Goal: Transaction & Acquisition: Purchase product/service

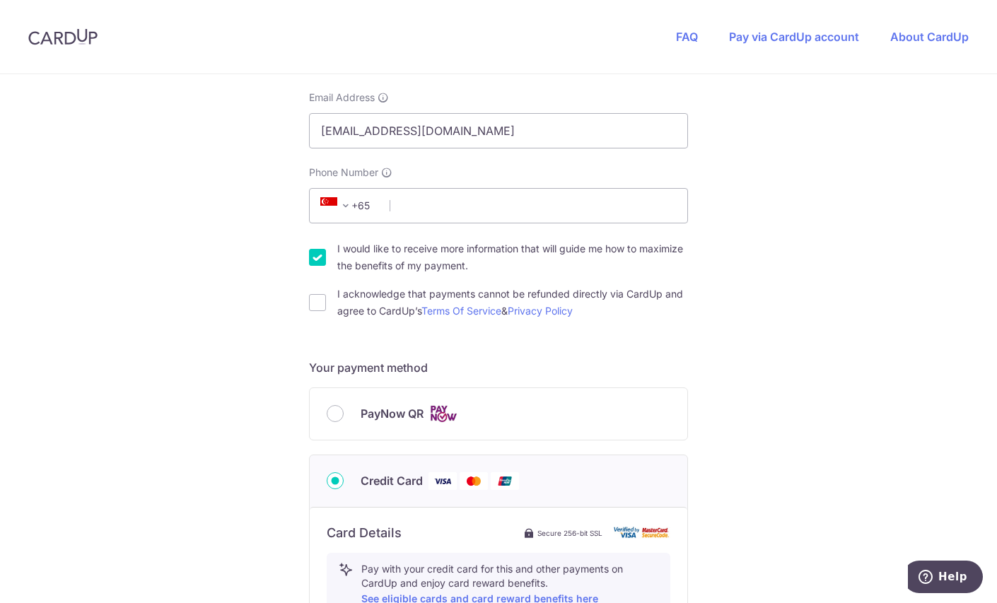
scroll to position [328, 0]
click at [349, 407] on div "PayNow QR" at bounding box center [499, 415] width 344 height 18
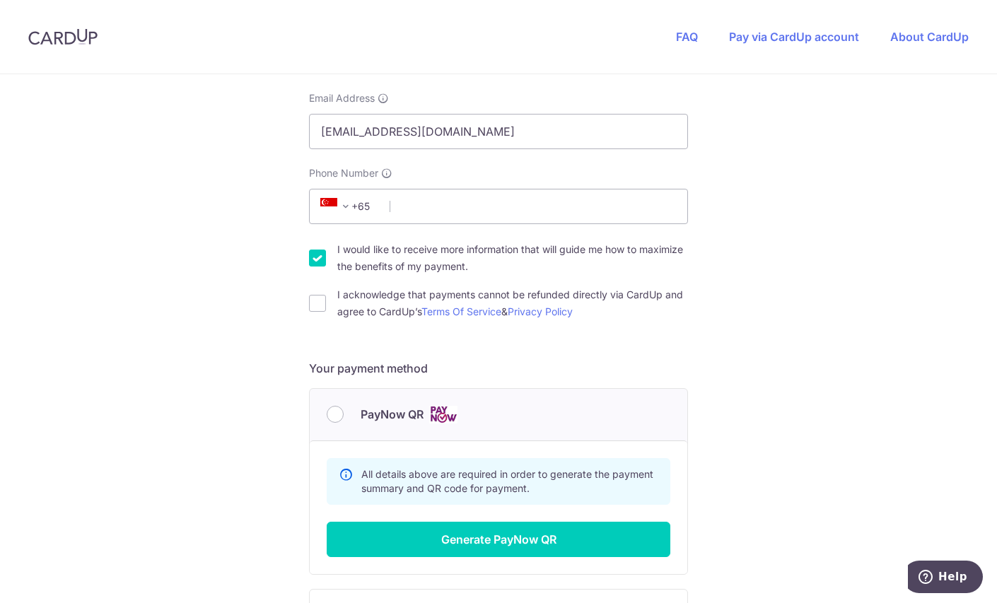
click at [350, 256] on label "I would like to receive more information that will guide me how to maximize the…" at bounding box center [512, 258] width 351 height 34
click at [326, 256] on input "I would like to receive more information that will guide me how to maximize the…" at bounding box center [317, 258] width 17 height 17
checkbox input "false"
click at [311, 300] on input "I acknowledge that payments cannot be refunded directly via CardUp and agree to…" at bounding box center [317, 303] width 17 height 17
checkbox input "true"
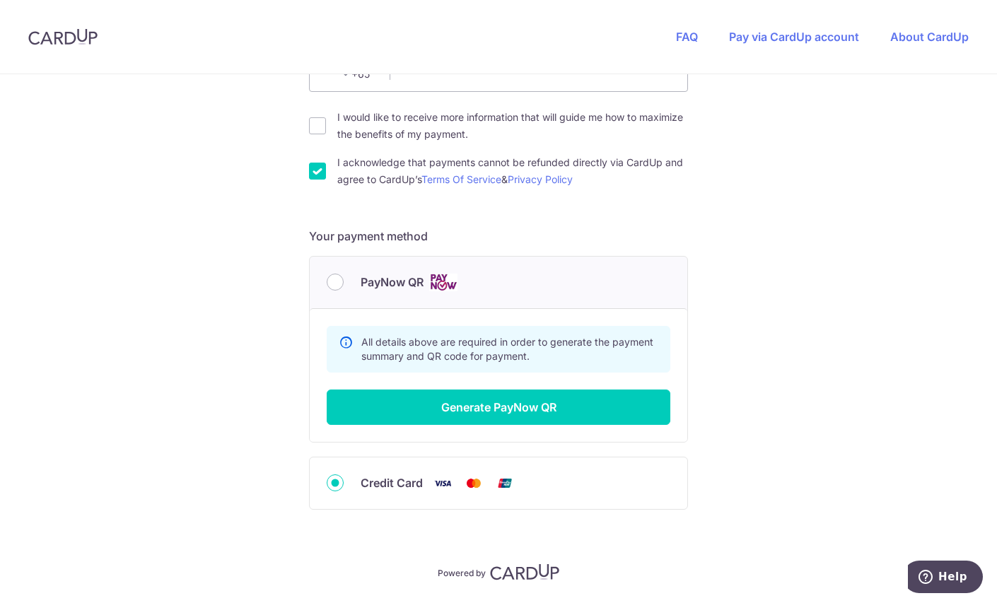
scroll to position [462, 0]
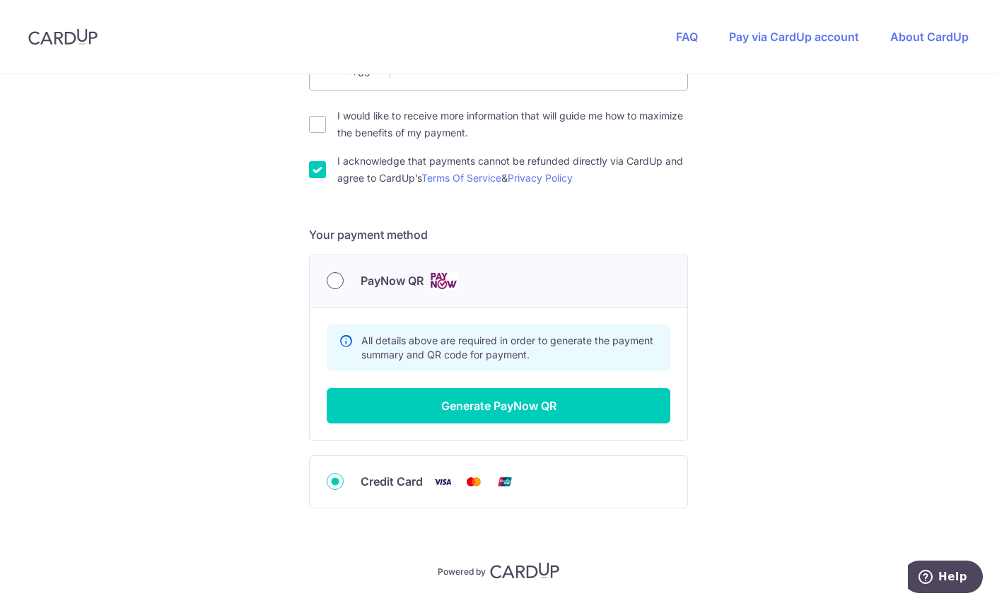
click at [333, 280] on input "PayNow QR" at bounding box center [335, 280] width 17 height 17
radio input "true"
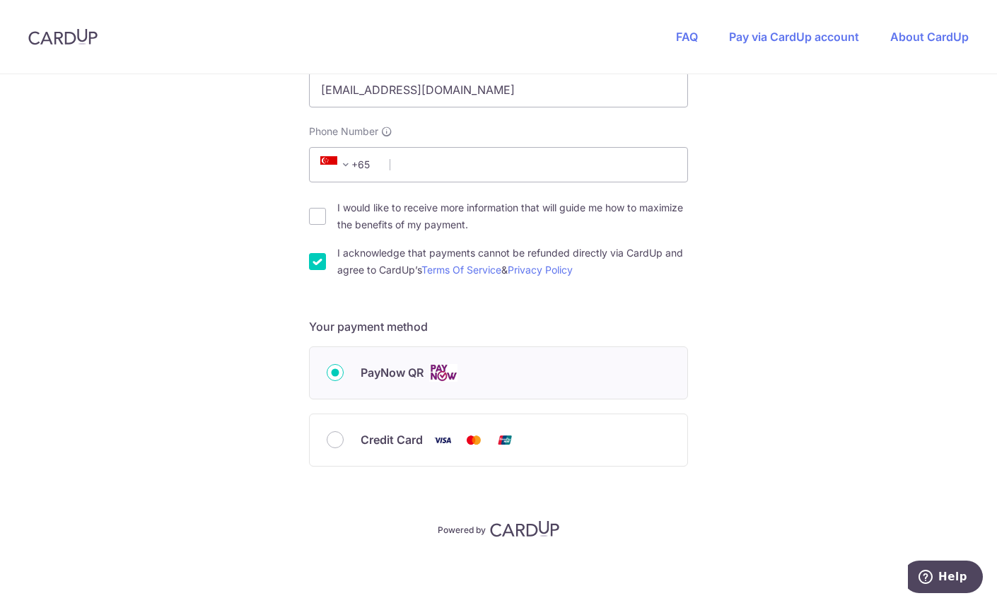
scroll to position [369, 0]
click at [467, 366] on label "PayNow QR" at bounding box center [516, 375] width 310 height 18
click at [344, 366] on input "PayNow QR" at bounding box center [335, 374] width 17 height 17
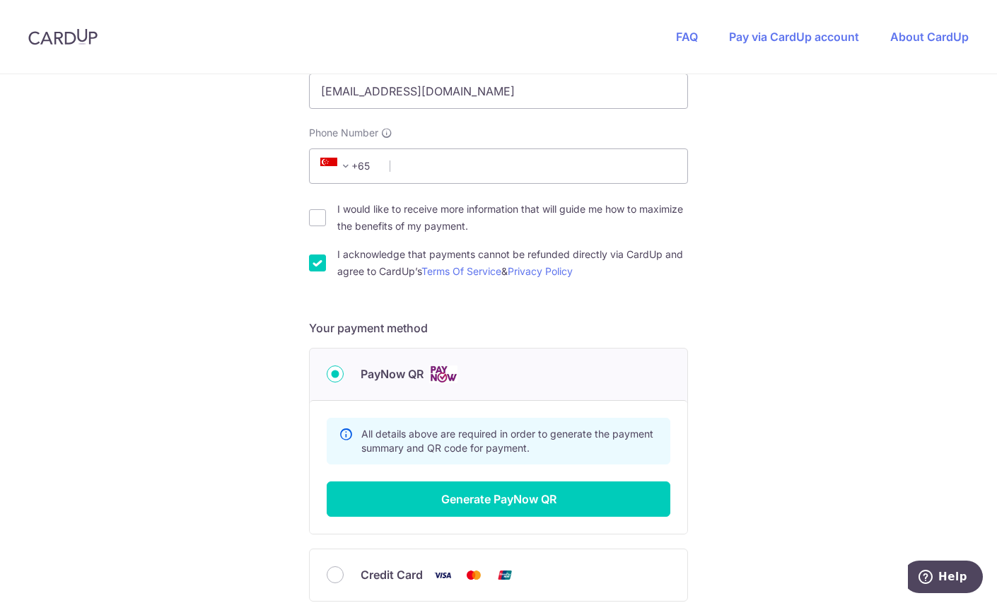
click at [514, 514] on div "Summary Total Payable SGD 697.60 All details above are required in order to gen…" at bounding box center [499, 467] width 378 height 134
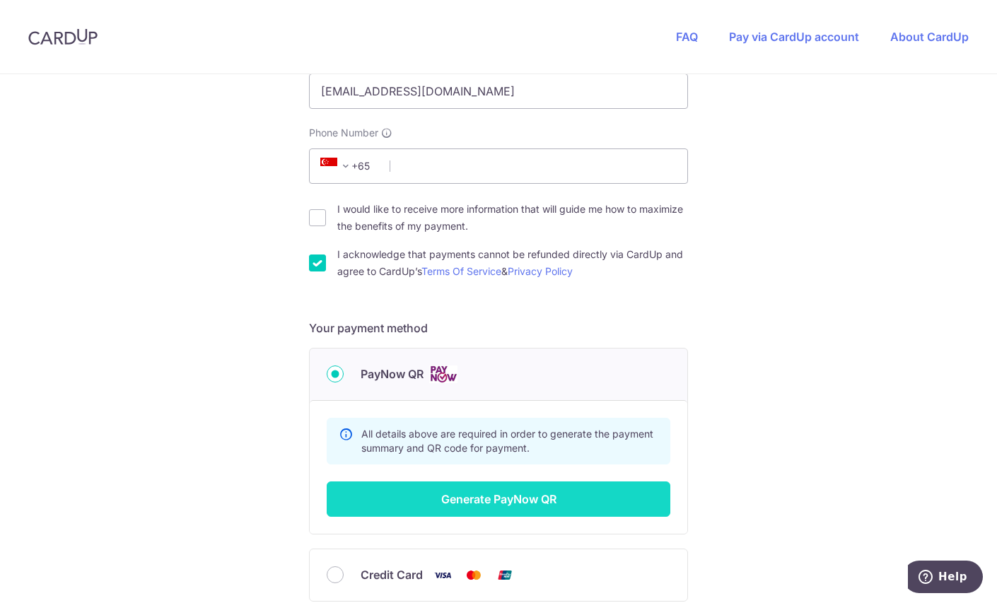
click at [508, 499] on button "Generate PayNow QR" at bounding box center [499, 499] width 344 height 35
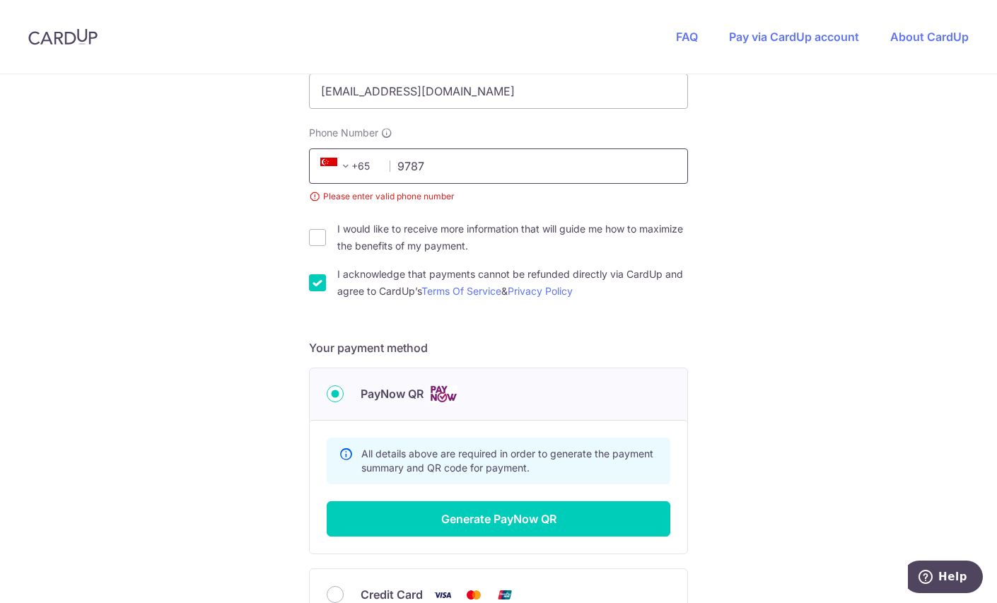
type input "97872049"
select select "65"
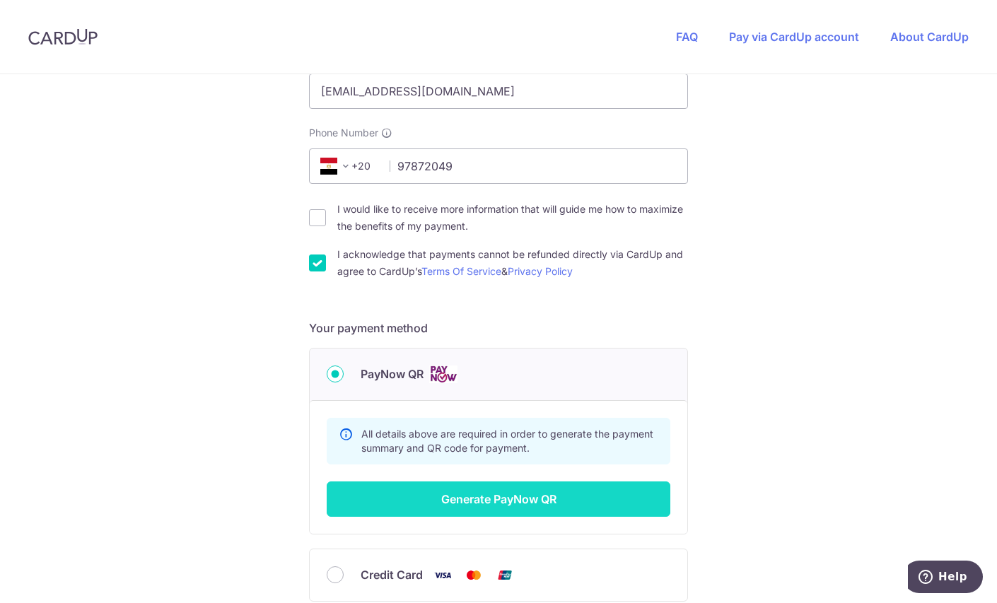
click at [494, 490] on button "Generate PayNow QR" at bounding box center [499, 499] width 344 height 35
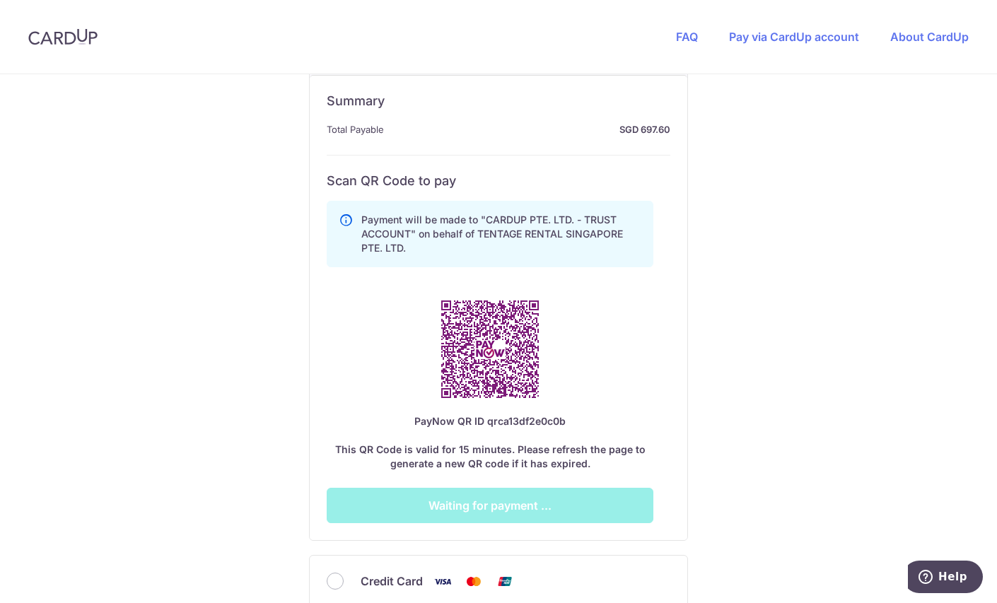
scroll to position [693, 0]
